Goal: Transaction & Acquisition: Obtain resource

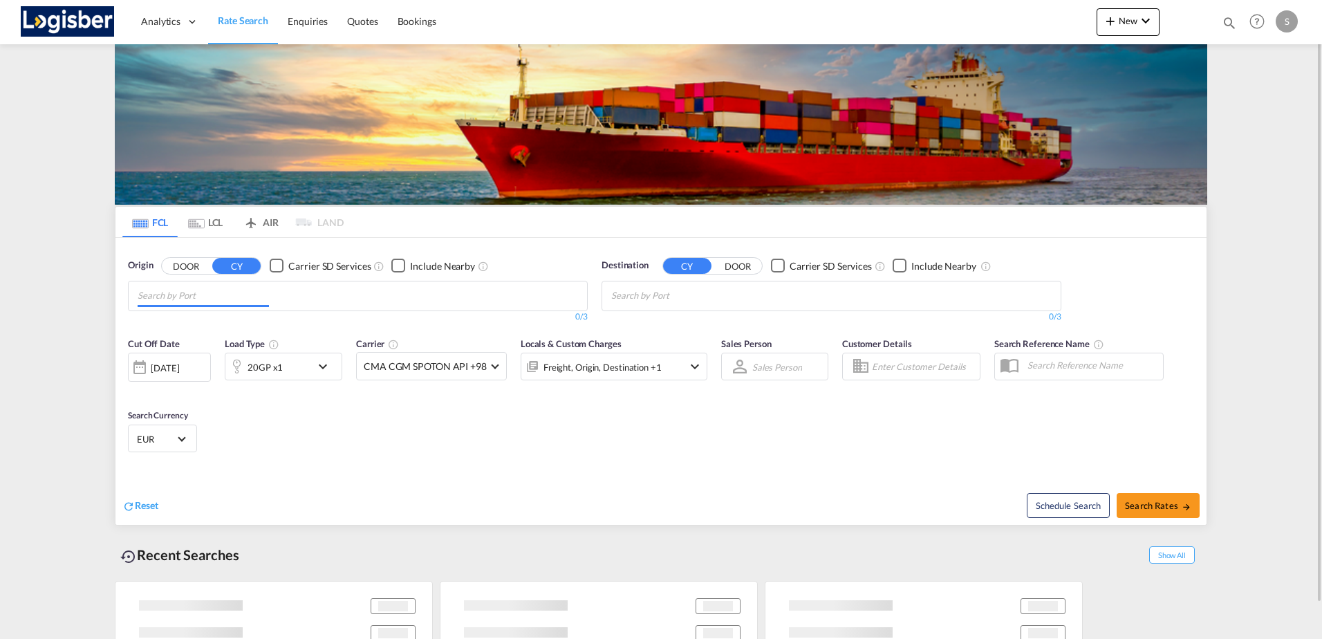
click at [202, 296] on input "Chips input." at bounding box center [203, 296] width 131 height 22
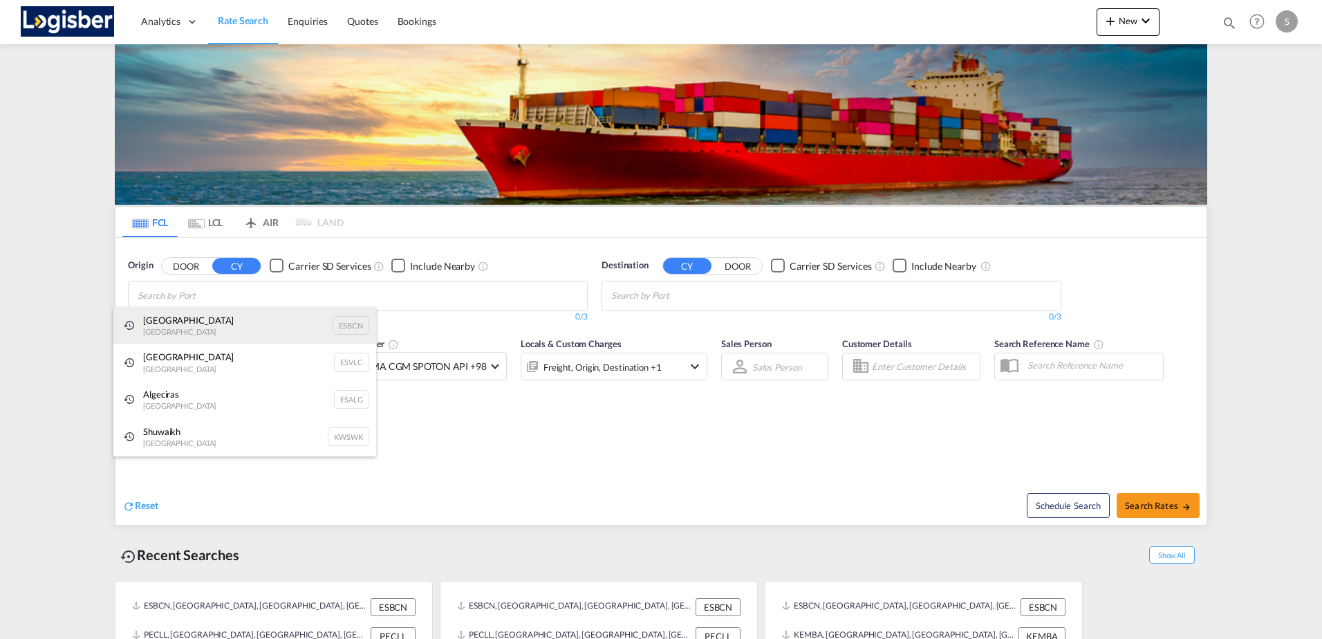
click at [167, 317] on div "Barcelona Spain ESBCN" at bounding box center [244, 325] width 263 height 37
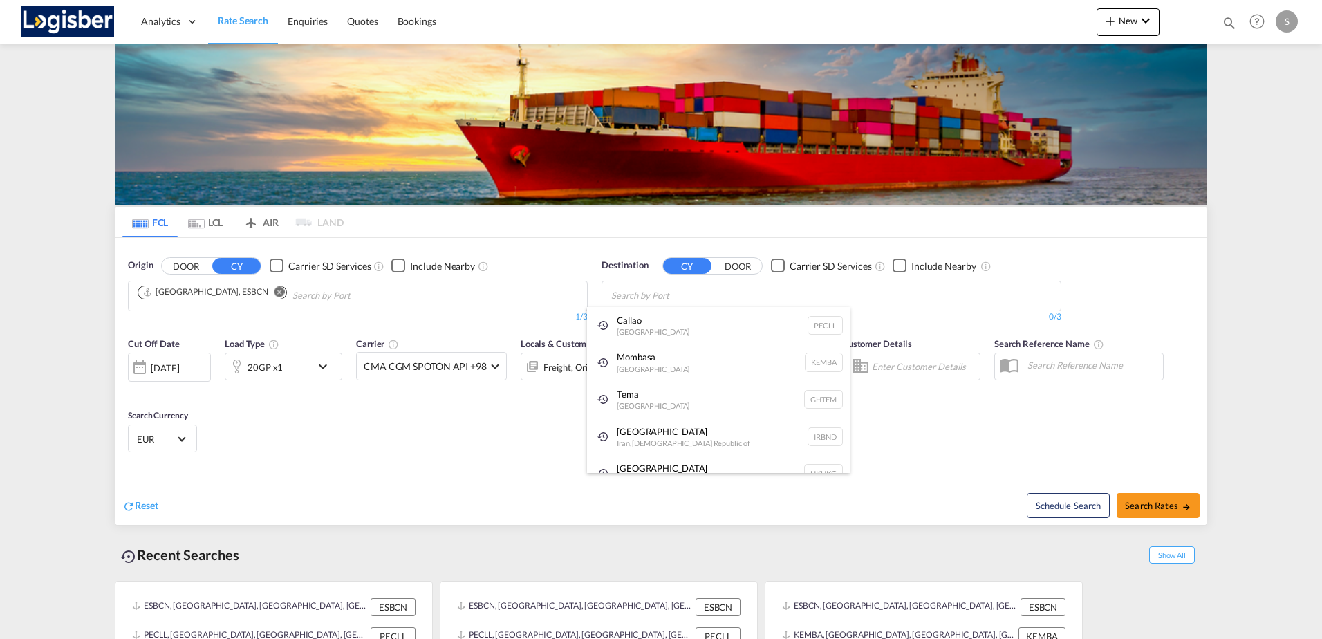
paste input "Chattogram"
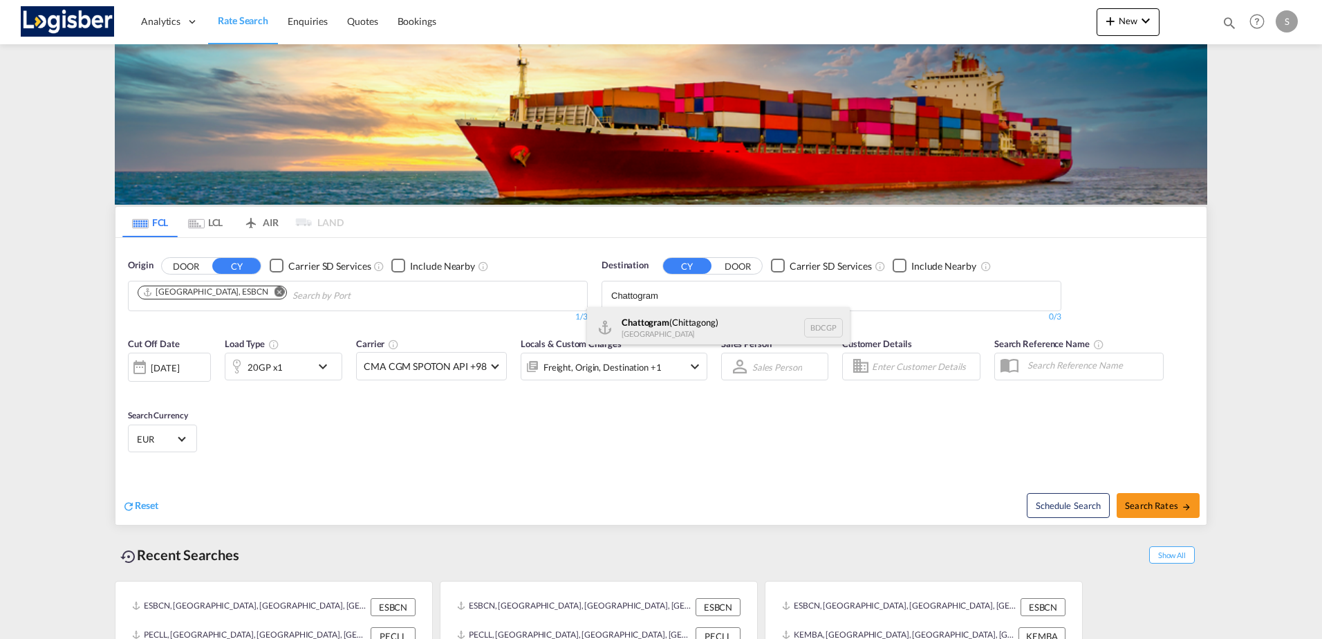
type input "Chattogram"
click at [659, 327] on div "Chattogram ([GEOGRAPHIC_DATA]) [GEOGRAPHIC_DATA] BDCGP" at bounding box center [718, 327] width 263 height 41
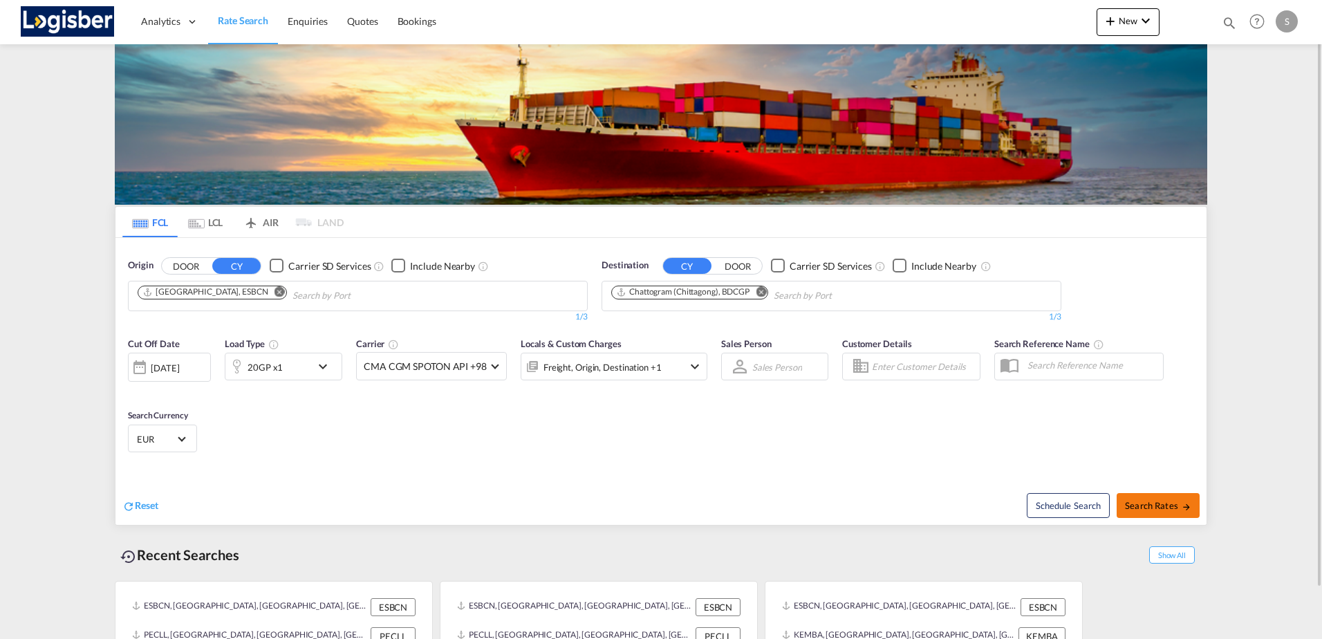
click at [1160, 501] on span "Search Rates" at bounding box center [1158, 505] width 66 height 11
type input "ESBCN to BDCGP / [DATE]"
